Goal: Register for event/course

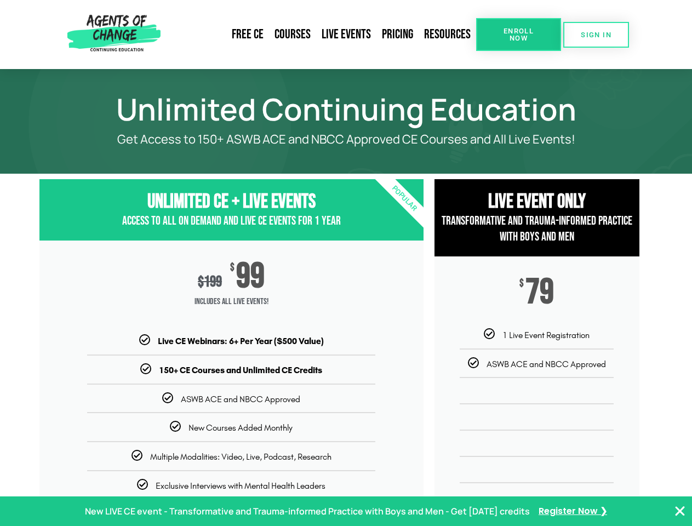
click at [346, 263] on div "$ 199 $ 99 Includes ALL Live Events!" at bounding box center [231, 288] width 384 height 94
click at [448, 35] on link "Resources" at bounding box center [448, 34] width 58 height 25
click at [518, 35] on span "Enroll Now" at bounding box center [519, 34] width 50 height 14
click at [596, 35] on span "SIGN IN" at bounding box center [596, 34] width 31 height 7
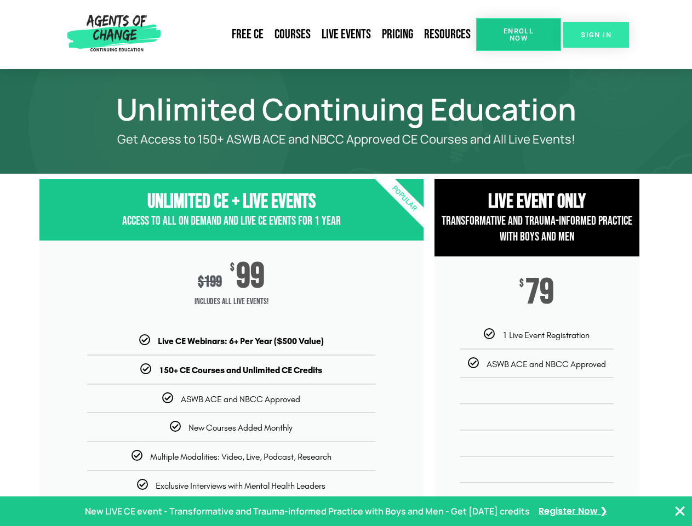
click at [596, 35] on span "SIGN IN" at bounding box center [596, 34] width 31 height 7
click at [346, 511] on p "New LIVE CE event - Transformative and Trauma-informed Practice with Boys and M…" at bounding box center [307, 512] width 445 height 16
click at [680, 511] on icon "Close Banner" at bounding box center [680, 511] width 13 height 13
